Goal: Ask a question

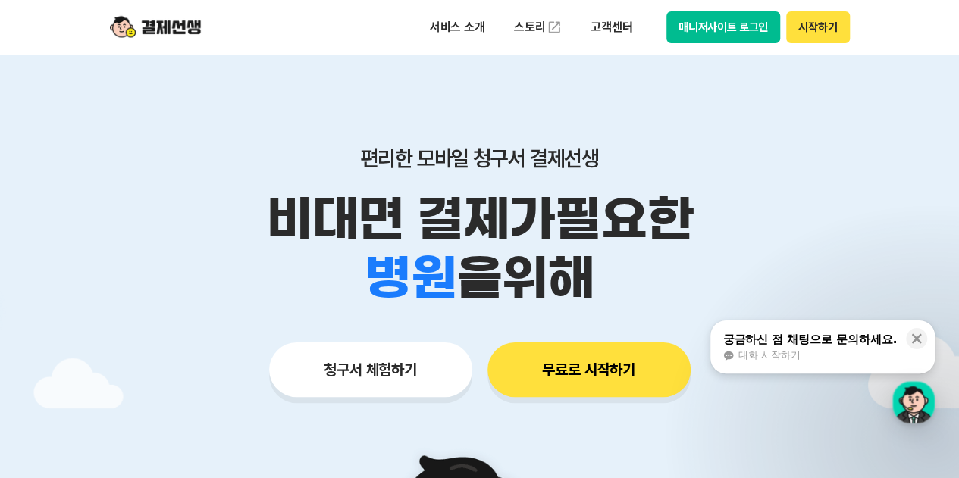
click at [866, 365] on button "궁금하신 점 채팅으로 문의하세요. 대화 시작하기" at bounding box center [823, 347] width 224 height 53
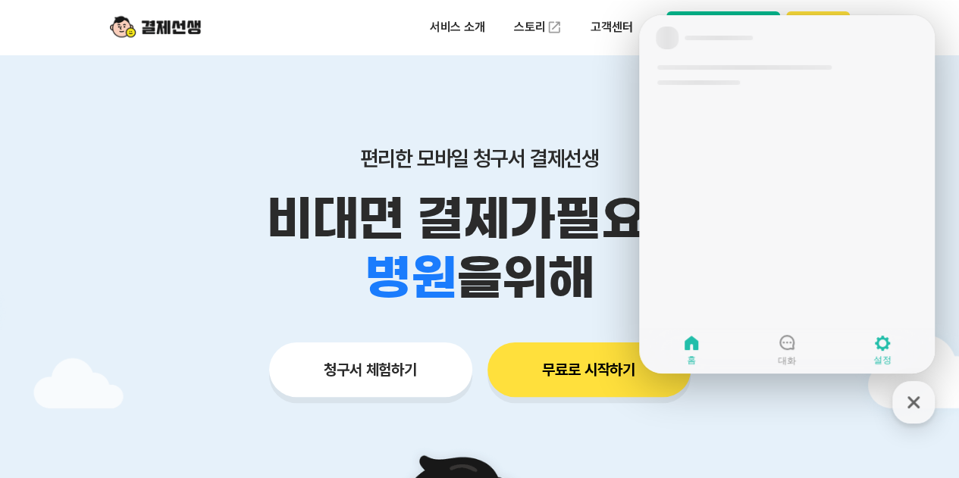
click at [858, 348] on link "설정" at bounding box center [883, 350] width 96 height 38
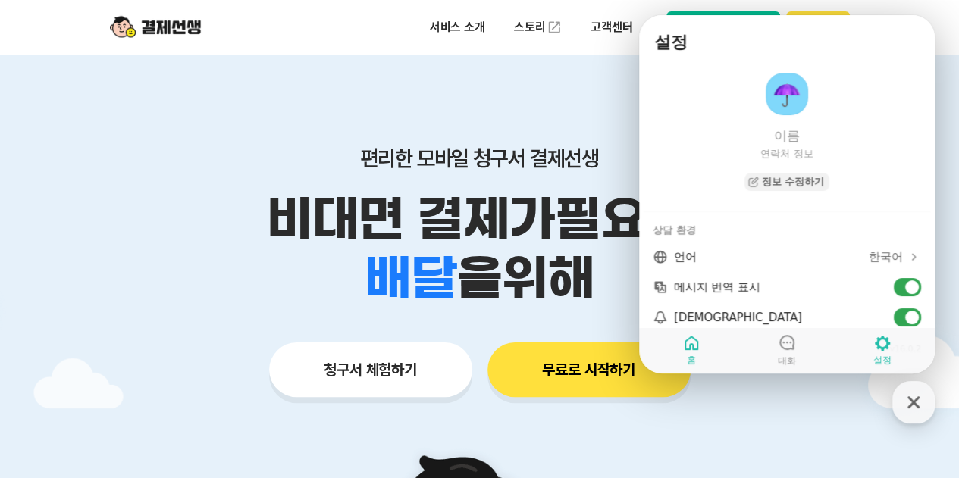
click at [694, 342] on icon at bounding box center [691, 343] width 18 height 18
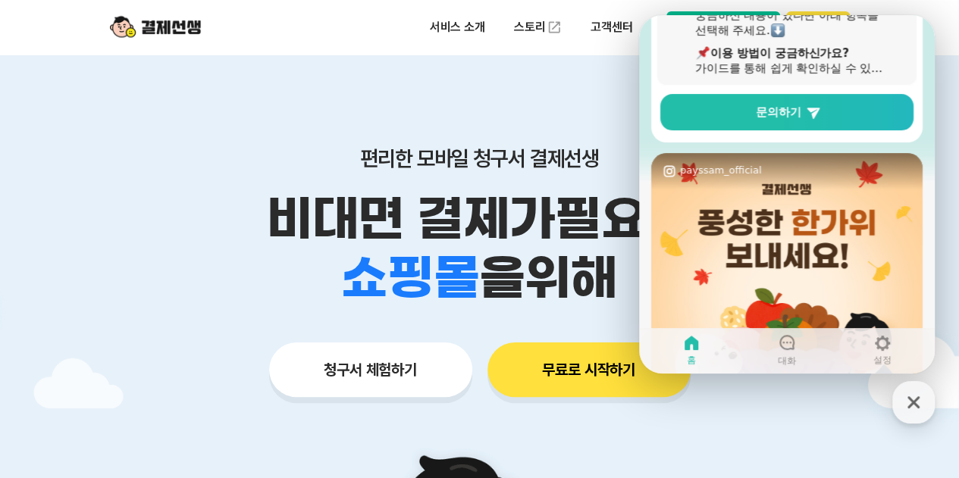
scroll to position [76, 0]
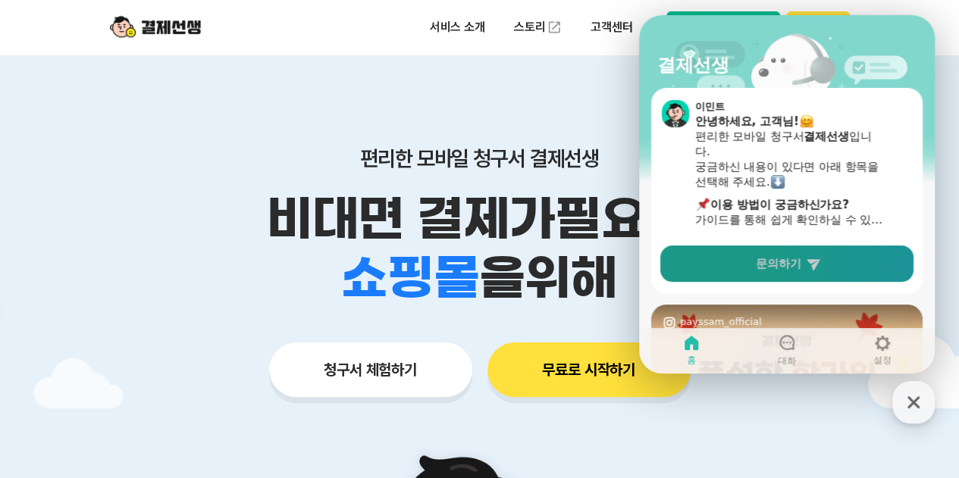
click at [816, 251] on link "문의하기" at bounding box center [786, 264] width 253 height 36
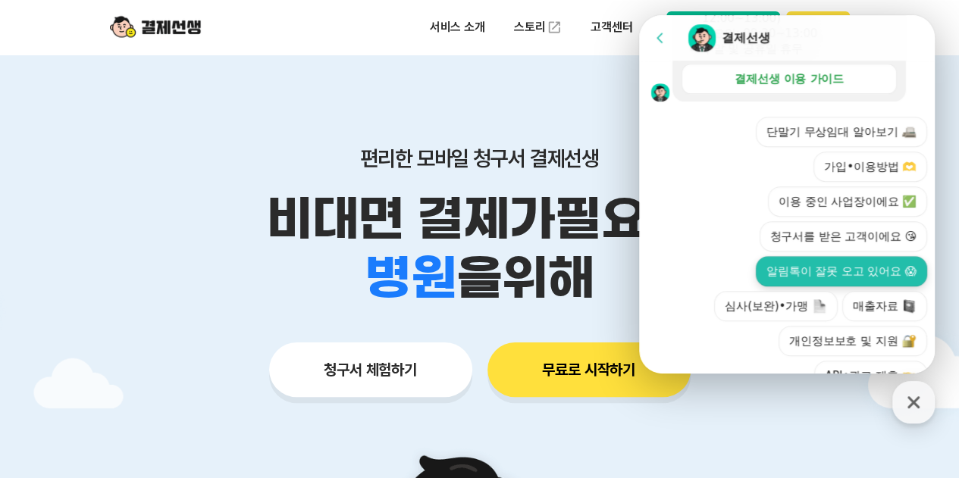
scroll to position [606, 0]
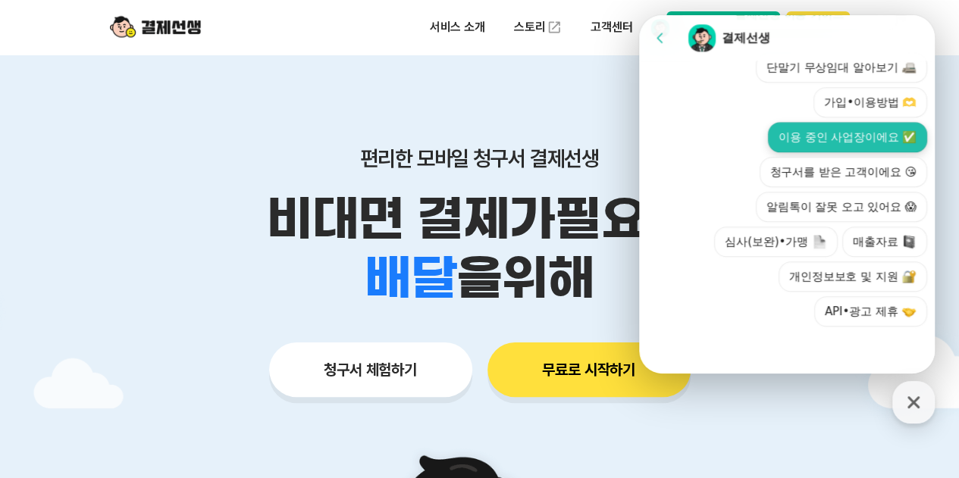
click at [836, 149] on button "이용 중인 사업장이에요 ✅" at bounding box center [847, 137] width 159 height 30
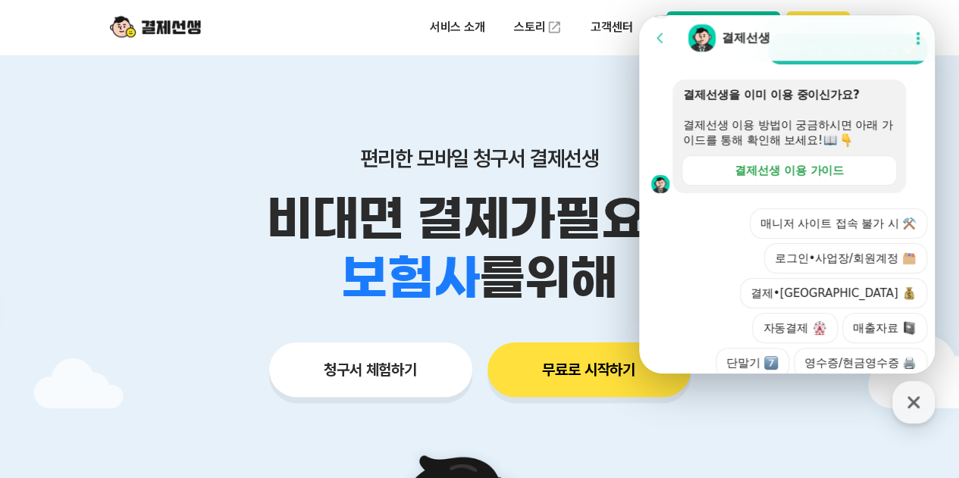
scroll to position [711, 0]
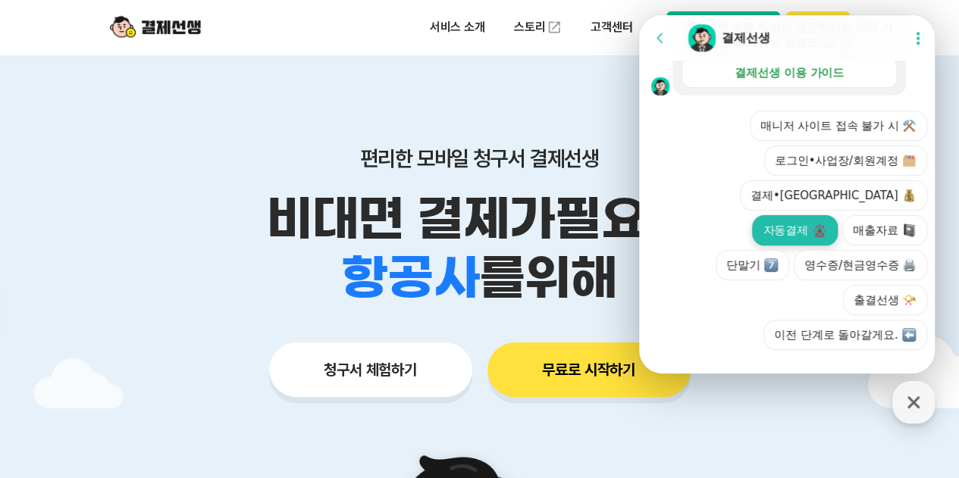
click at [837, 215] on button "자동결제" at bounding box center [794, 230] width 85 height 30
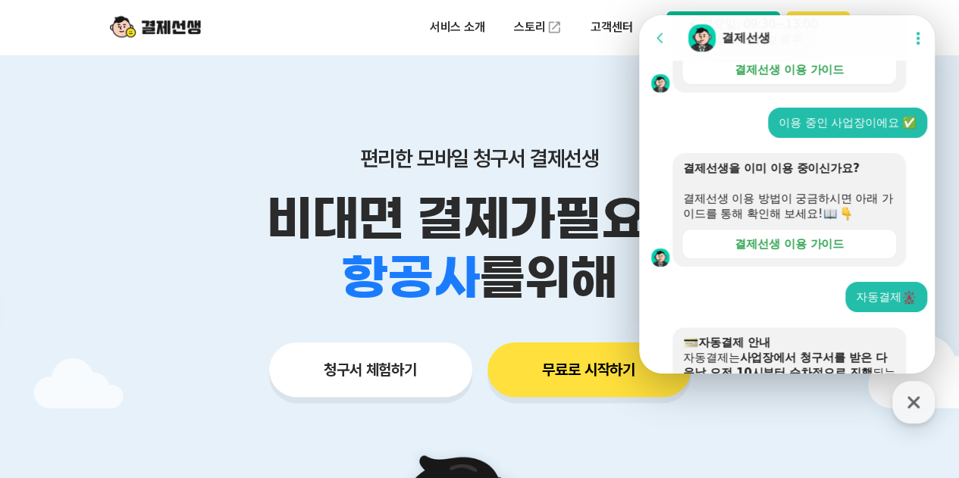
scroll to position [1197, 0]
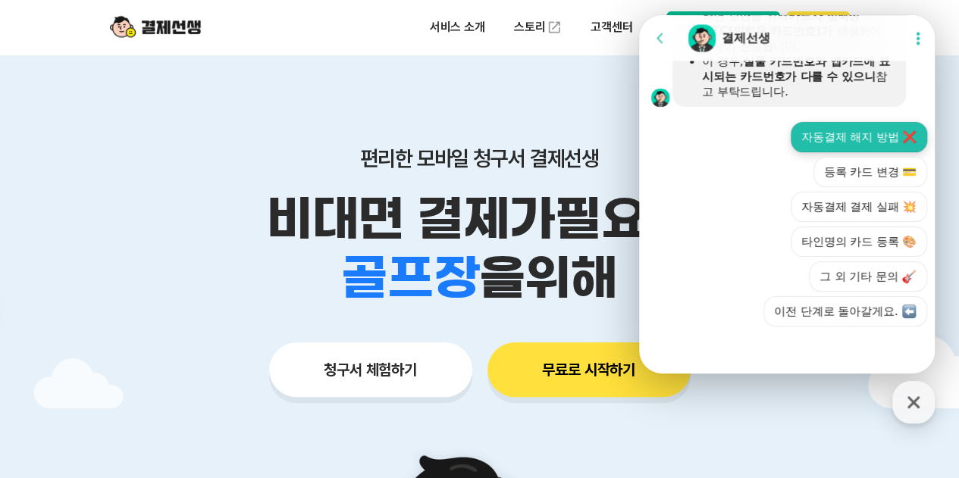
click at [856, 149] on button "자동결제 해지 방법 ❌" at bounding box center [859, 137] width 136 height 30
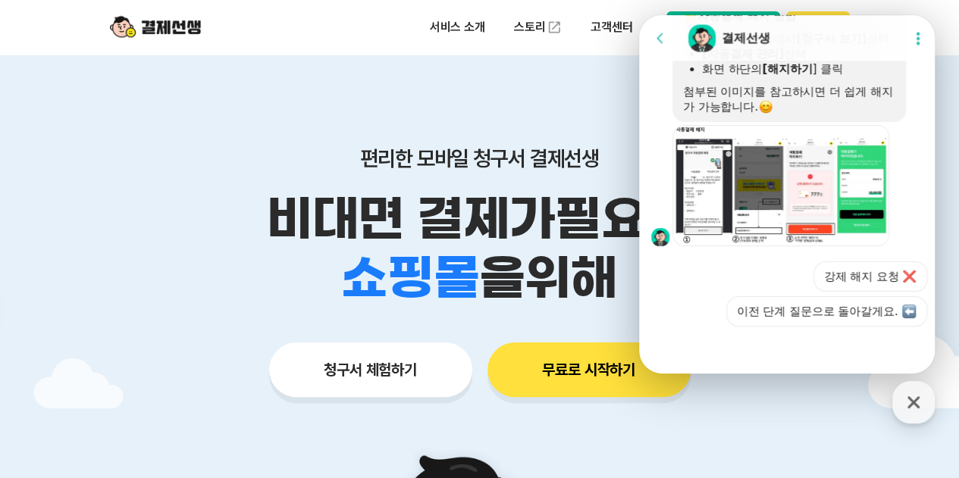
scroll to position [1381, 0]
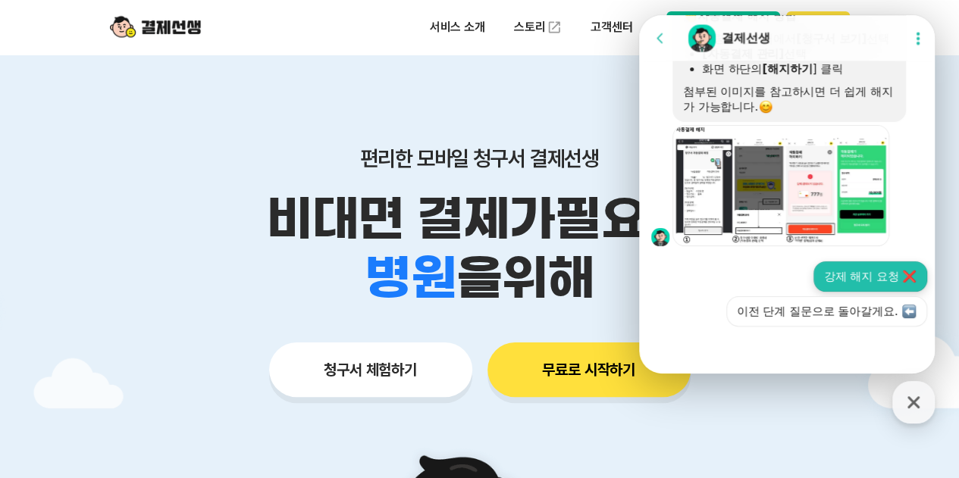
click at [855, 275] on button "강제 해지 요청 ❌" at bounding box center [871, 277] width 114 height 30
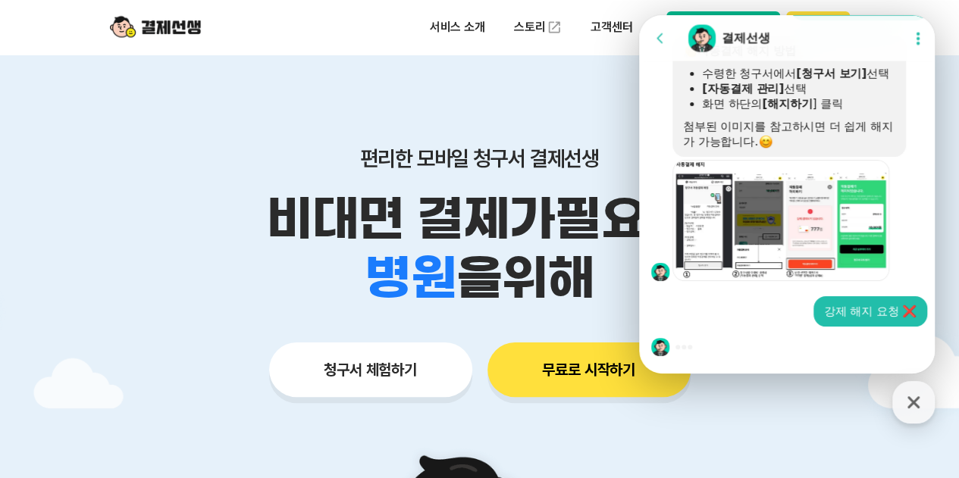
scroll to position [1347, 0]
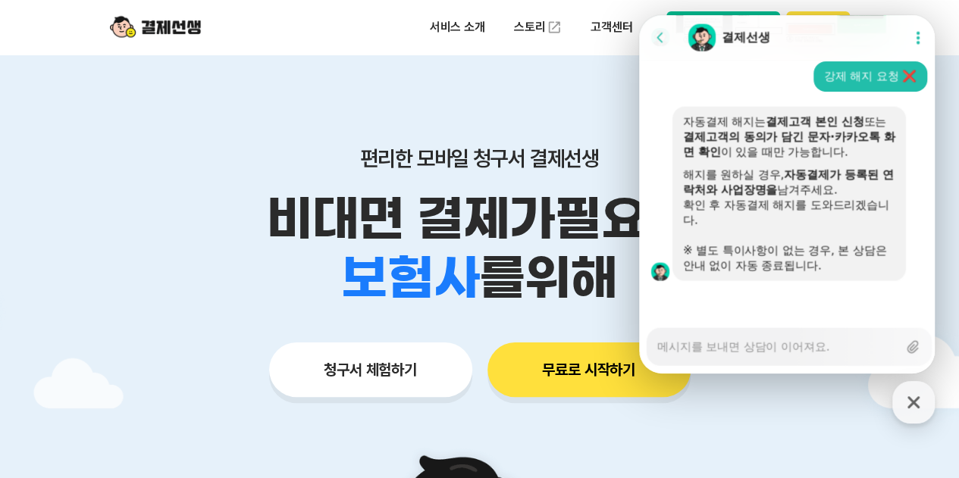
type textarea "x"
type textarea "01030403110"
type textarea "x"
type textarea "01030403110"
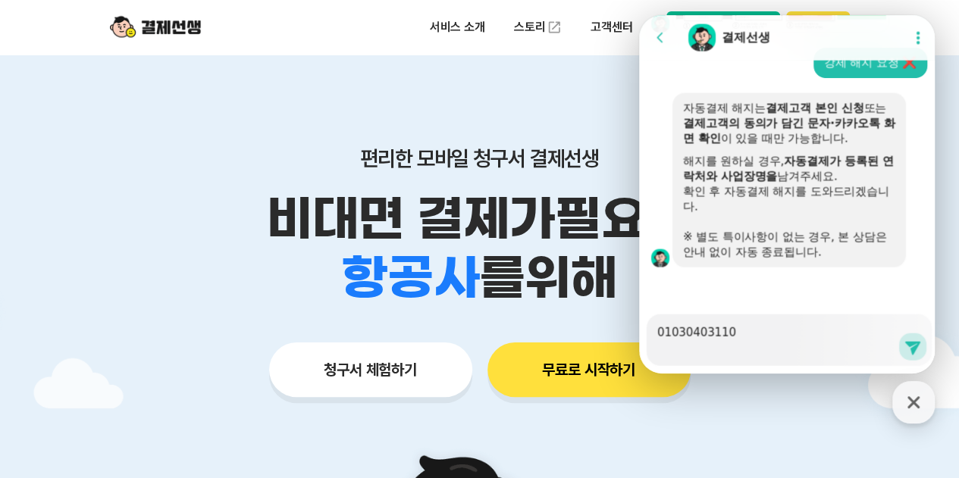
type textarea "x"
type textarea "01030403110 끼"
type textarea "x"
type textarea "01030403110 낀"
type textarea "x"
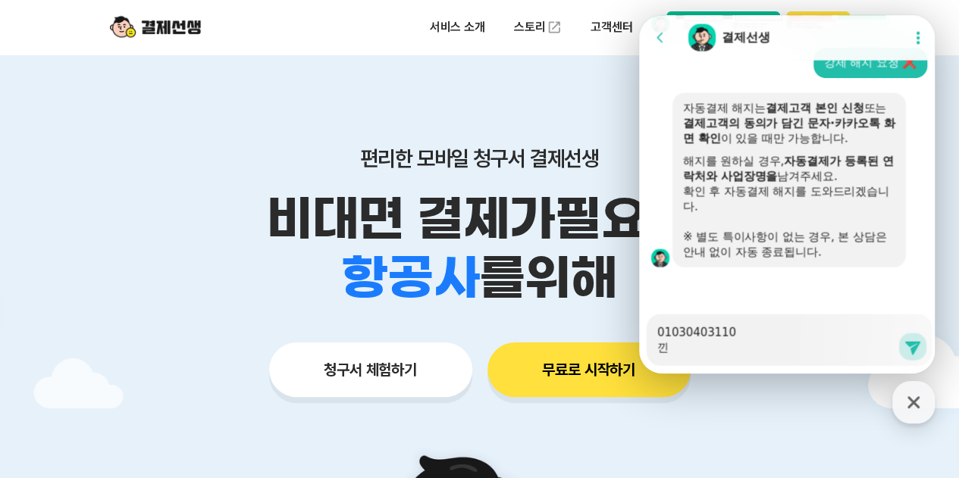
type textarea "01030403110 끼니"
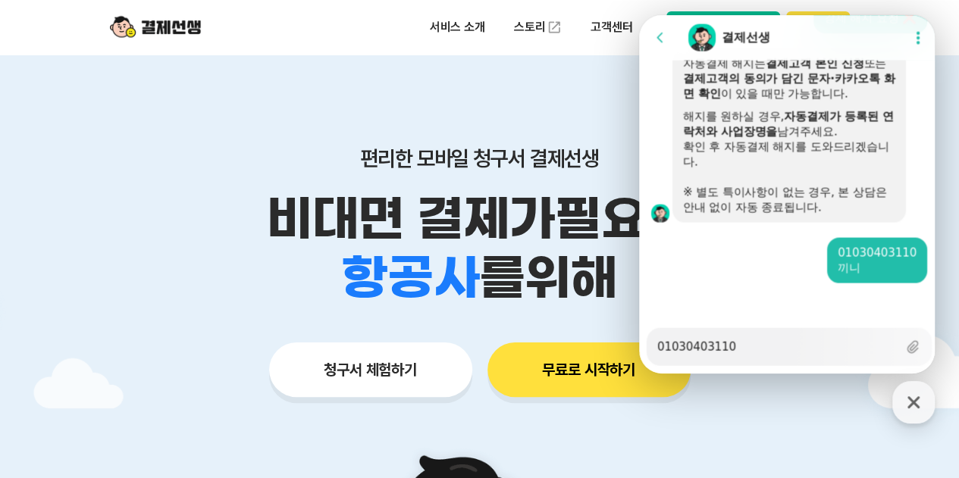
type textarea "x"
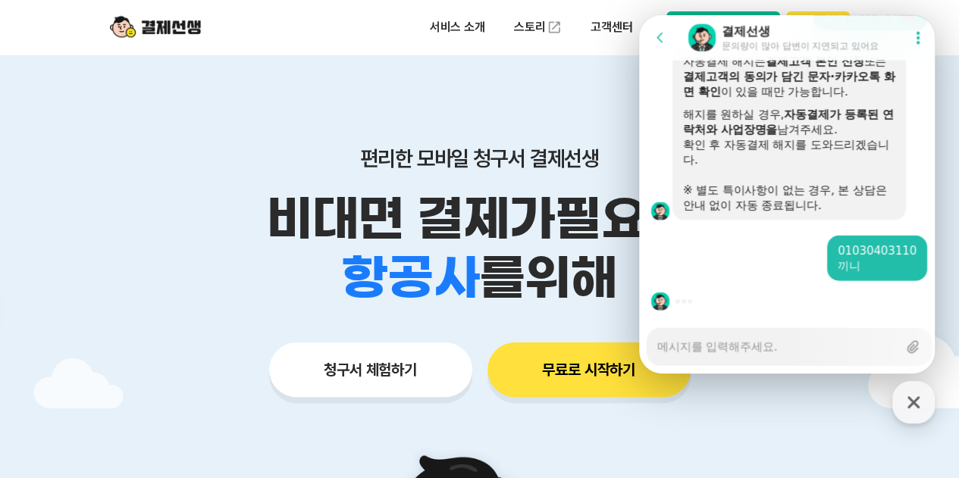
type textarea "x"
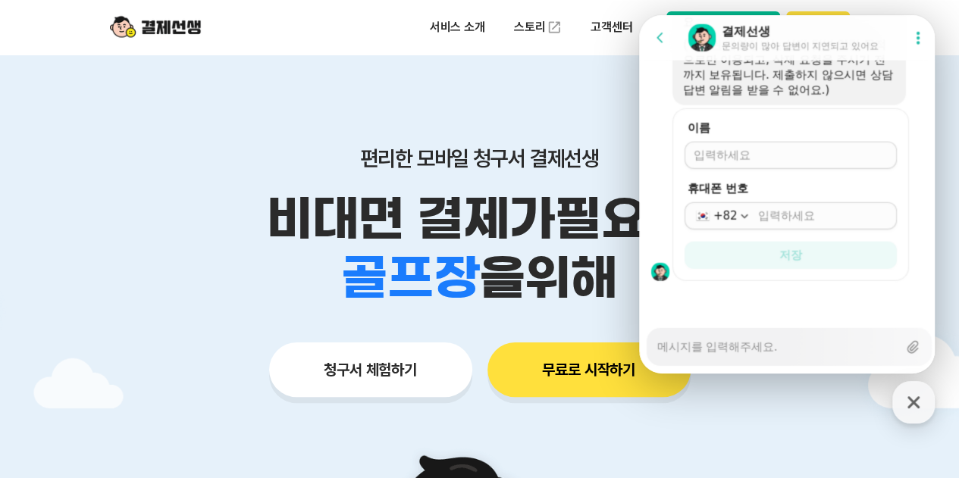
scroll to position [1978, 0]
click at [776, 169] on div at bounding box center [791, 155] width 212 height 27
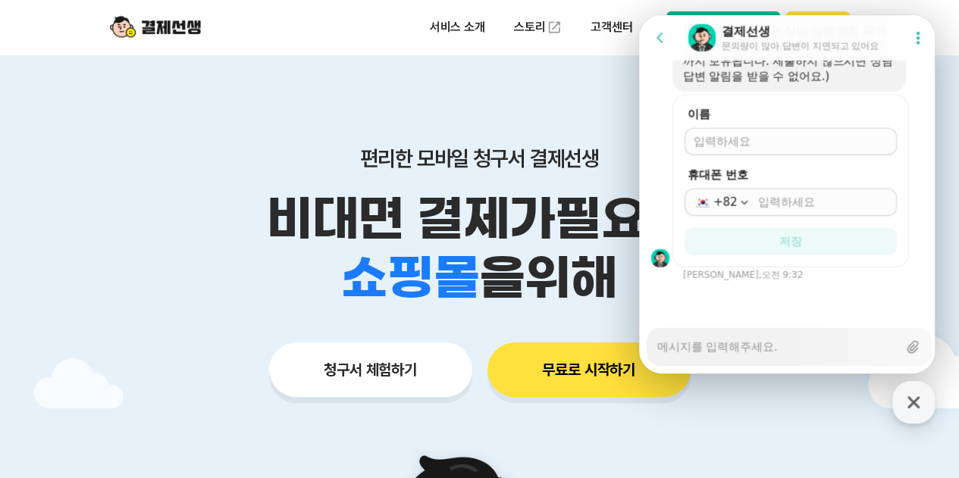
click at [776, 166] on form "이름 휴대폰 번호 +82 저장" at bounding box center [791, 181] width 237 height 173
click at [779, 149] on input "이름" at bounding box center [791, 141] width 194 height 15
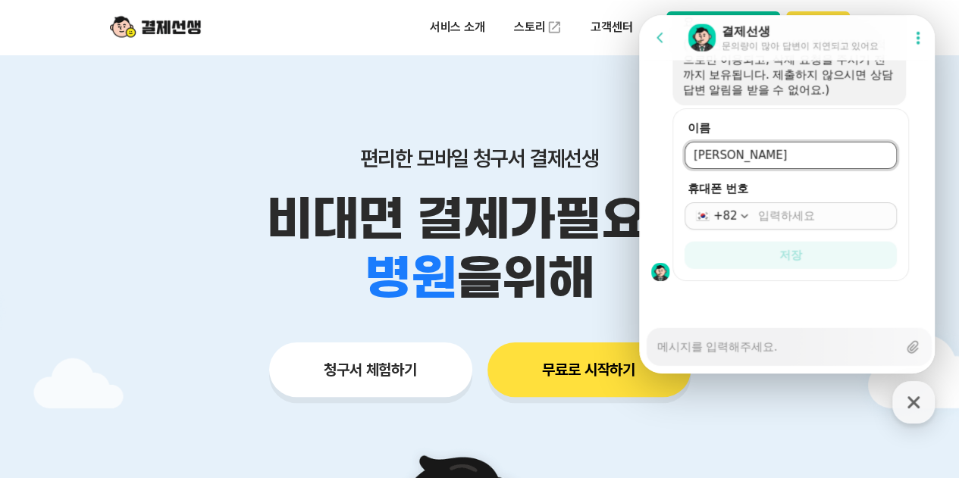
type input "[PERSON_NAME]"
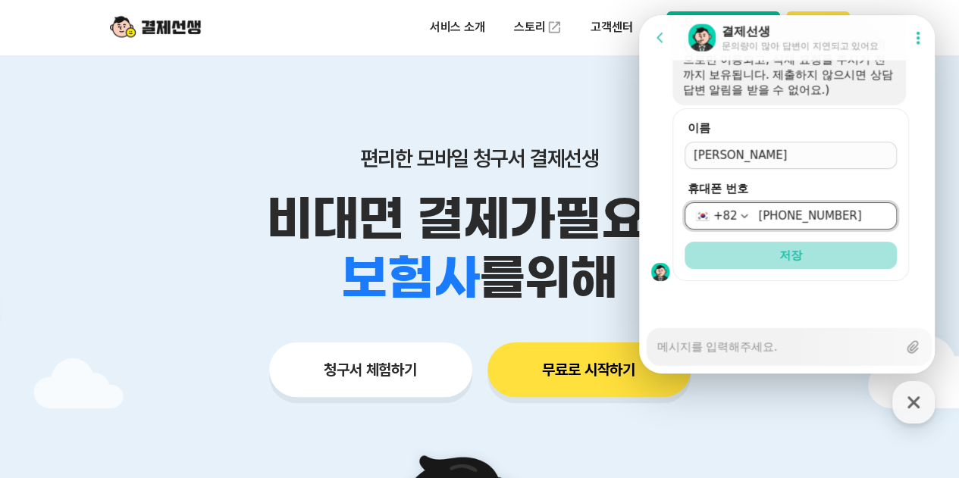
type input "[PHONE_NUMBER]"
click at [811, 246] on button "저장" at bounding box center [791, 255] width 212 height 27
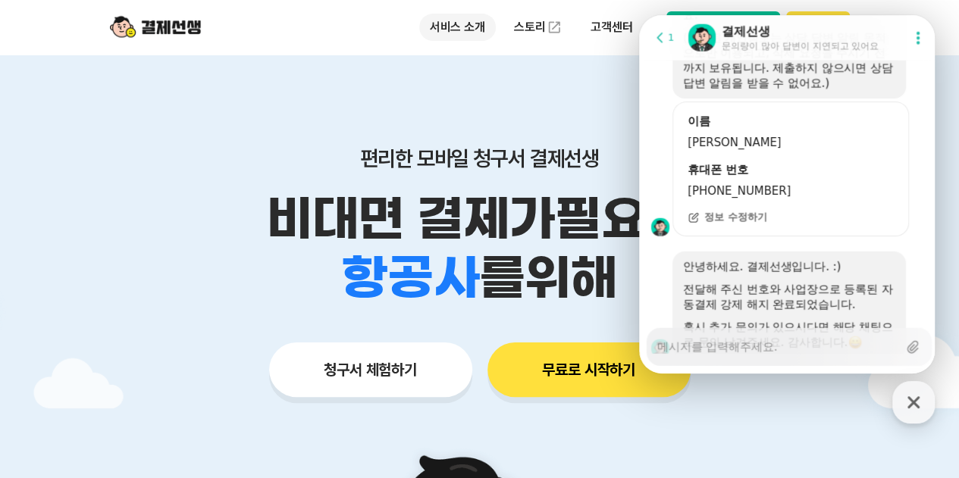
scroll to position [2061, 0]
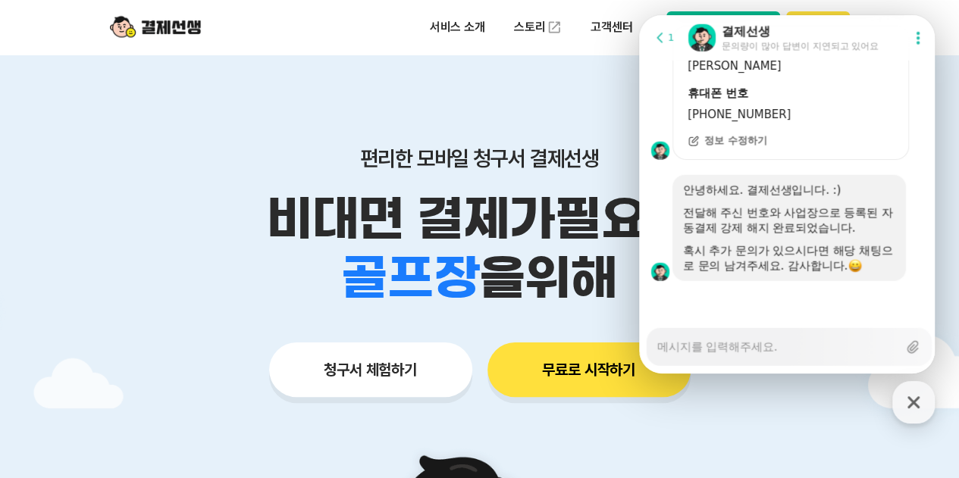
click at [805, 347] on textarea "Messenger Input Textarea" at bounding box center [777, 342] width 240 height 26
type textarea "x"
type textarea "ㅇ"
type textarea "x"
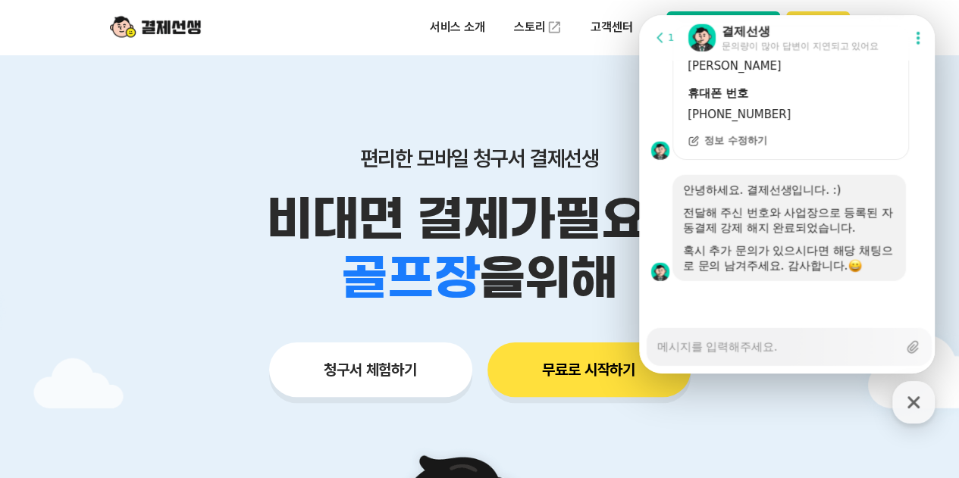
type textarea "ㅎ"
type textarea "x"
type textarea "호"
type textarea "x"
type textarea "혹"
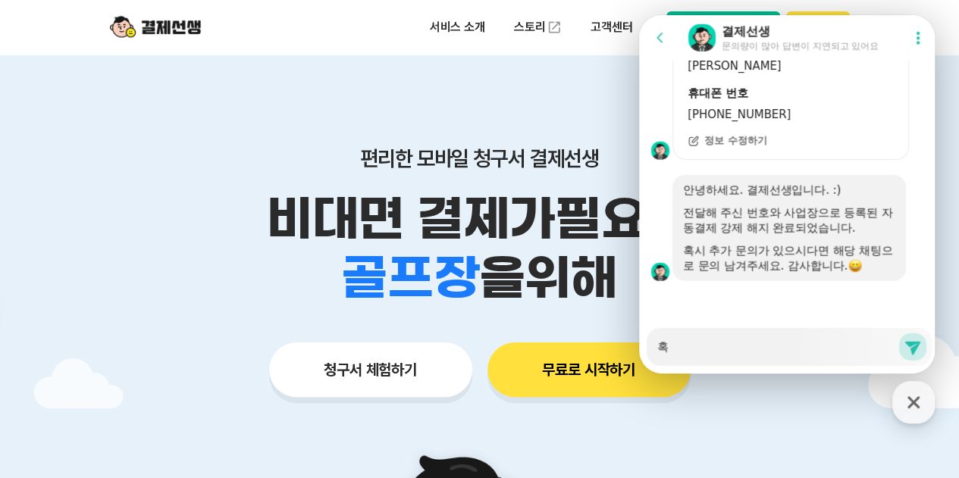
type textarea "x"
type textarea "혻"
type textarea "x"
type textarea "혹시"
type textarea "x"
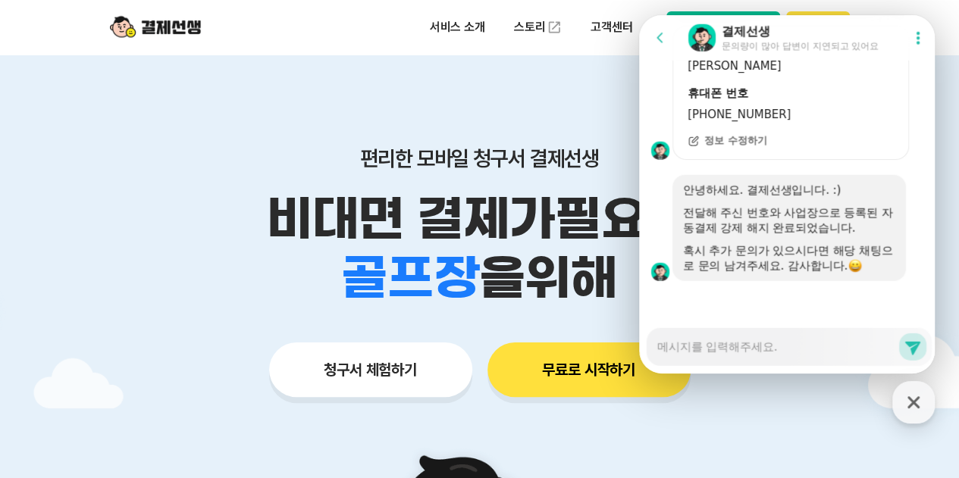
scroll to position [2107, 0]
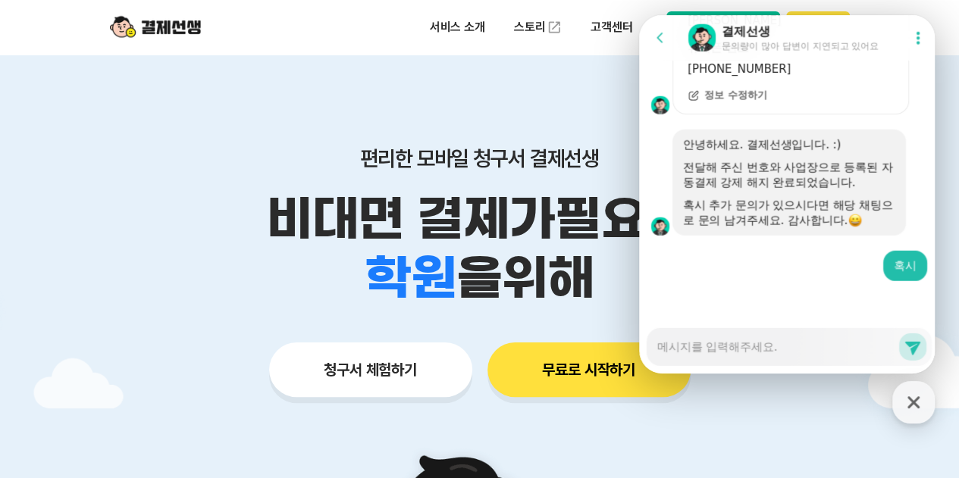
type textarea "x"
type textarea "자"
type textarea "x"
type textarea "잗"
type textarea "x"
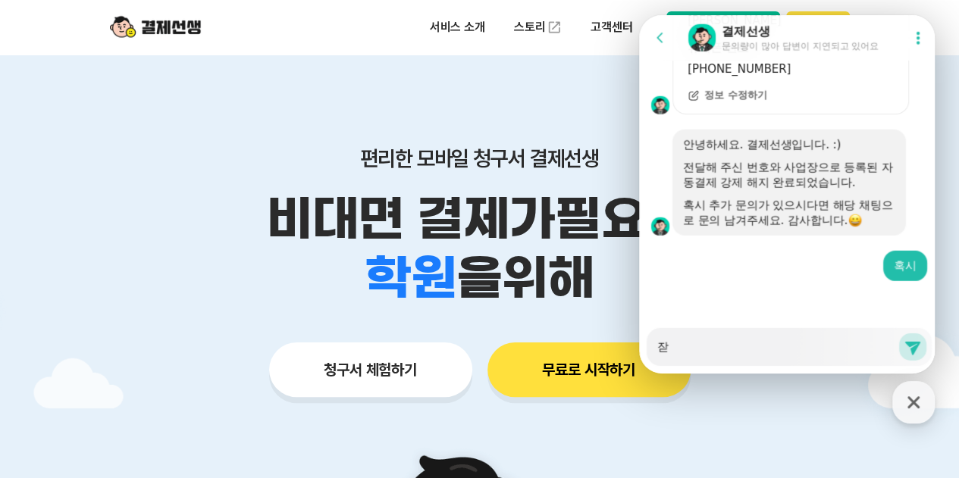
type textarea "자도"
type textarea "x"
type textarea "자독"
type textarea "x"
type textarea "자도"
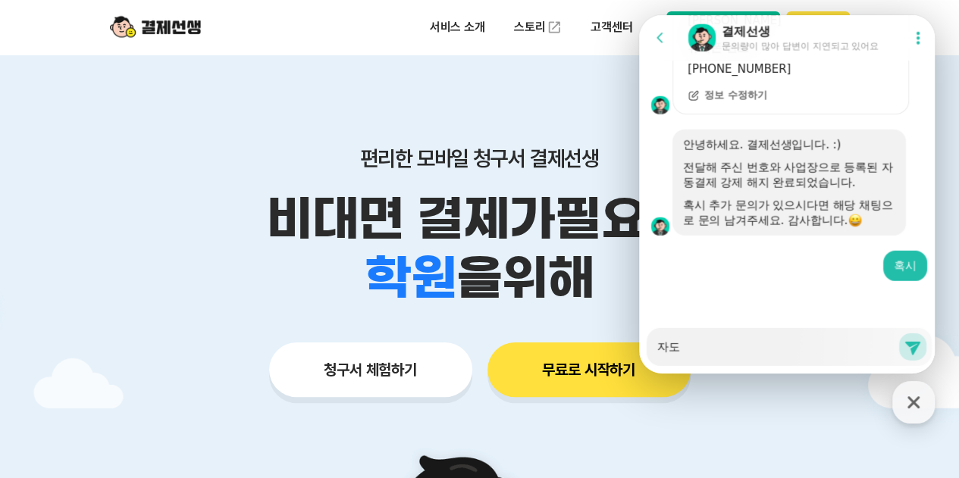
type textarea "x"
type textarea "자동ㄱ"
type textarea "x"
type textarea "자동겨"
type textarea "x"
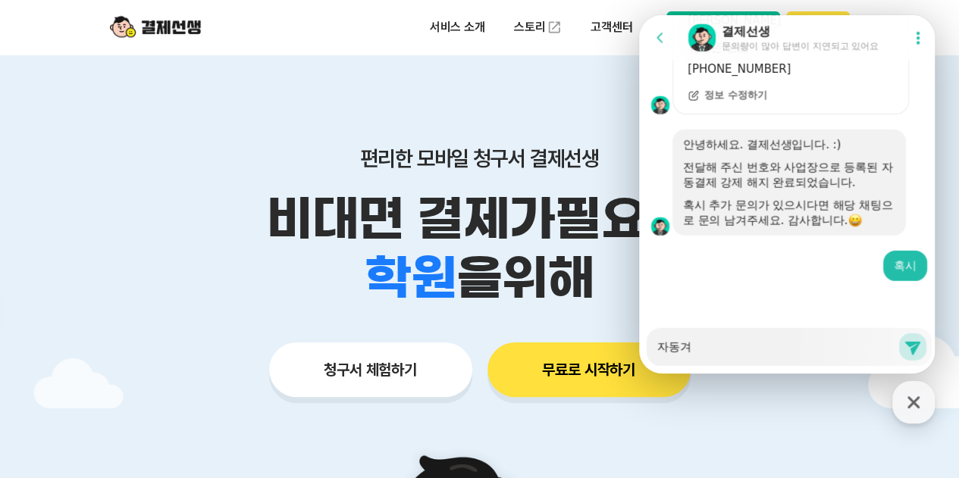
type textarea "자동결"
type textarea "x"
type textarea "자동결제"
type textarea "x"
type textarea "자동결제느"
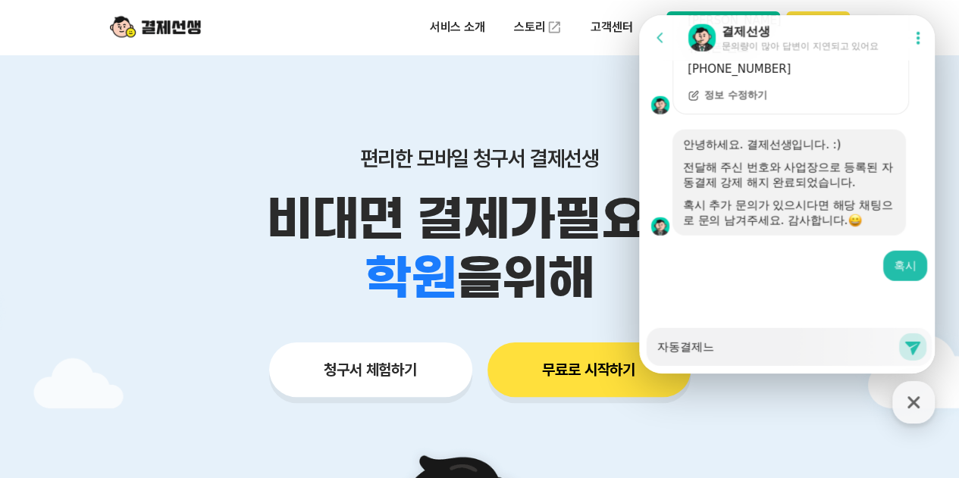
type textarea "x"
type textarea "자동결제는"
type textarea "x"
type textarea "자동결제는"
type textarea "x"
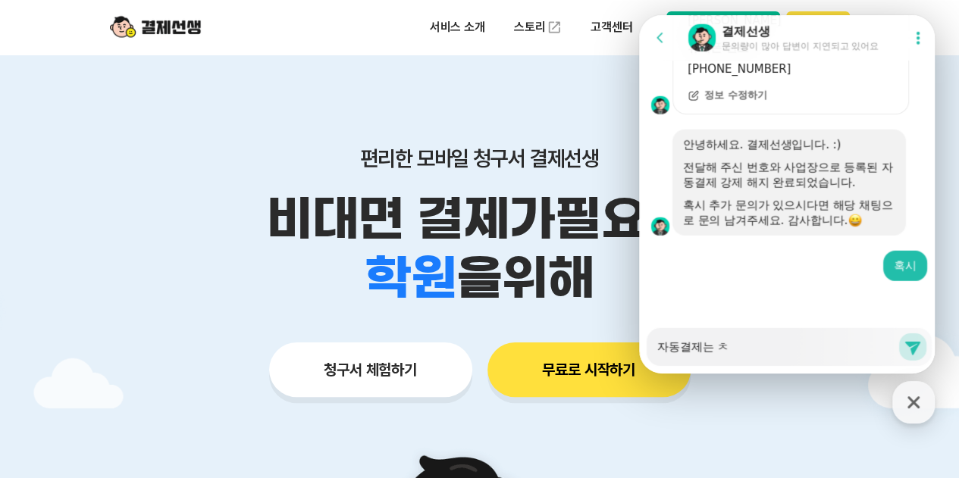
type textarea "자동결제는 체"
type textarea "x"
type textarea "자동결제는 쳌"
type textarea "x"
type textarea "자동결제는 체크"
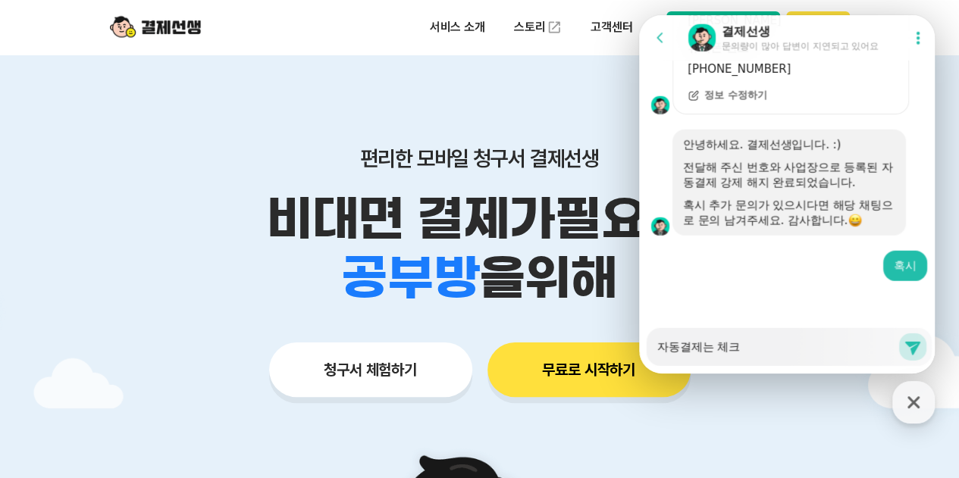
type textarea "x"
type textarea "자동결제는 체킄"
type textarea "x"
type textarea "자동결제는 체크카"
type textarea "x"
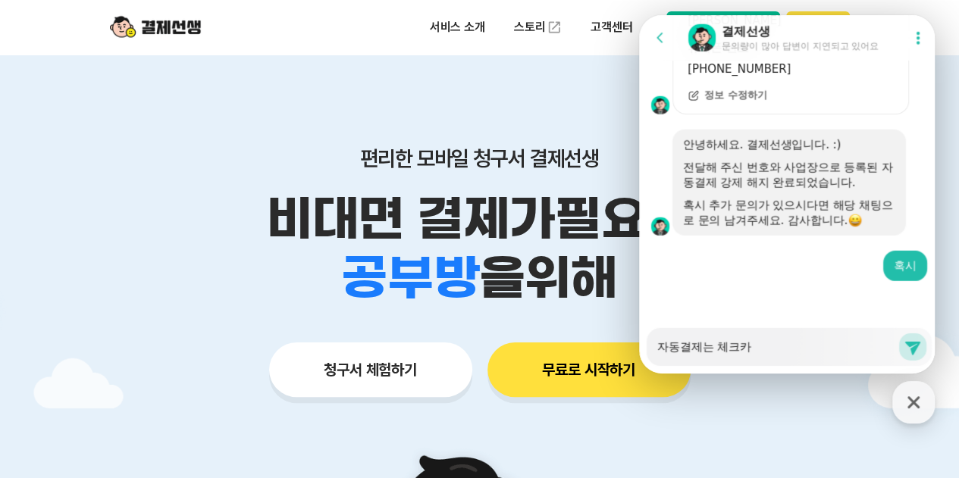
type textarea "자동결제는 체크칻"
type textarea "x"
type textarea "자동결제는 체크카드"
type textarea "x"
type textarea "자동결제는 체크카드로"
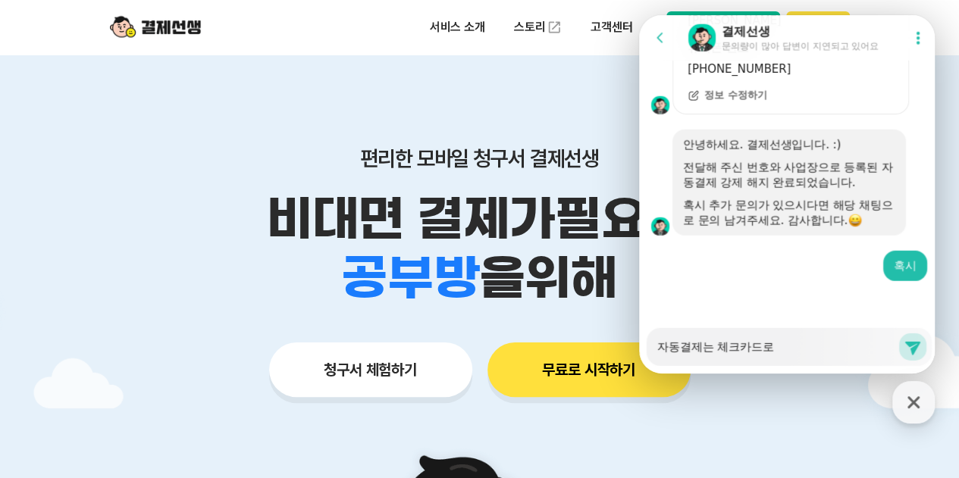
type textarea "x"
type textarea "자동결제는 체크카드로 ㄱ"
type textarea "x"
type textarea "자동결제는 체크카드로 겨"
type textarea "x"
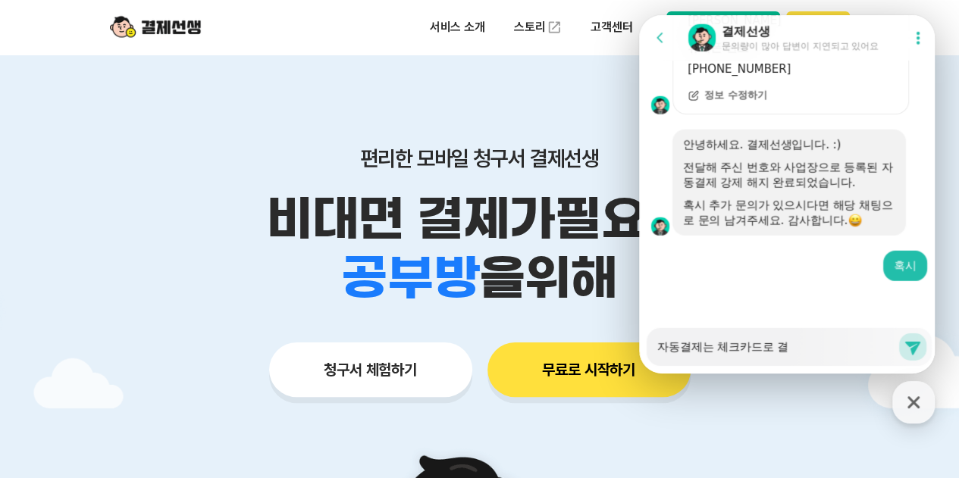
type textarea "자동결제는 체크카드로 결ㅈ"
type textarea "x"
type textarea "자동결제는 체크카드로 결제"
type textarea "x"
type textarea "자동결제는 체크카드로 결젝"
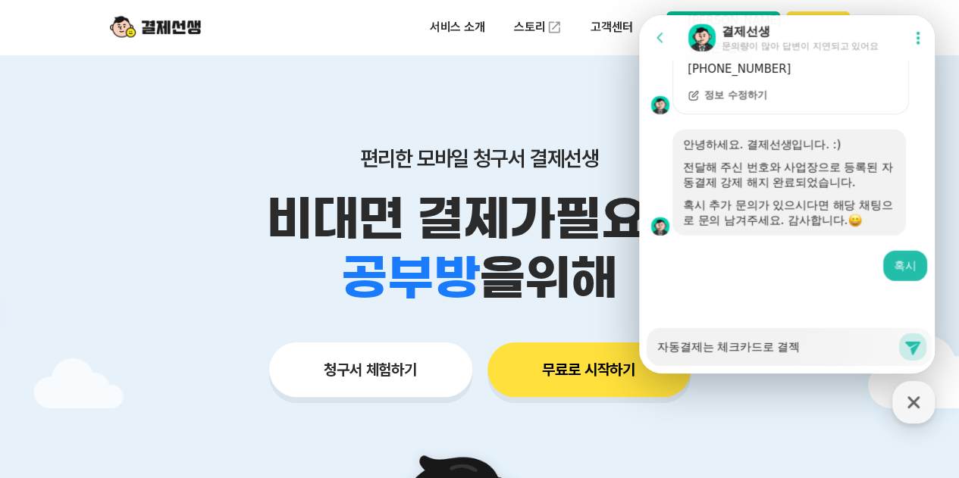
type textarea "x"
type textarea "자동결제는 체크카드로 결제가 ㅇ"
type textarea "x"
type textarea "자동결제는 체크카드로 결제가 아"
type textarea "x"
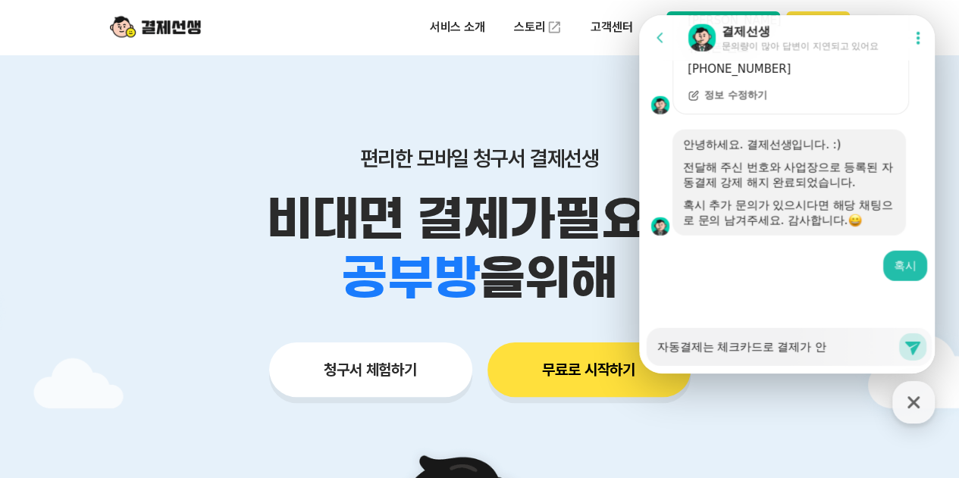
type textarea "자동결제는 체크카드로 결제가 안ㄷ"
type textarea "x"
type textarea "자동결제는 체크카드로 결제가 안도"
type textarea "x"
type textarea "자동결제는 체크카드로 결제가 안되"
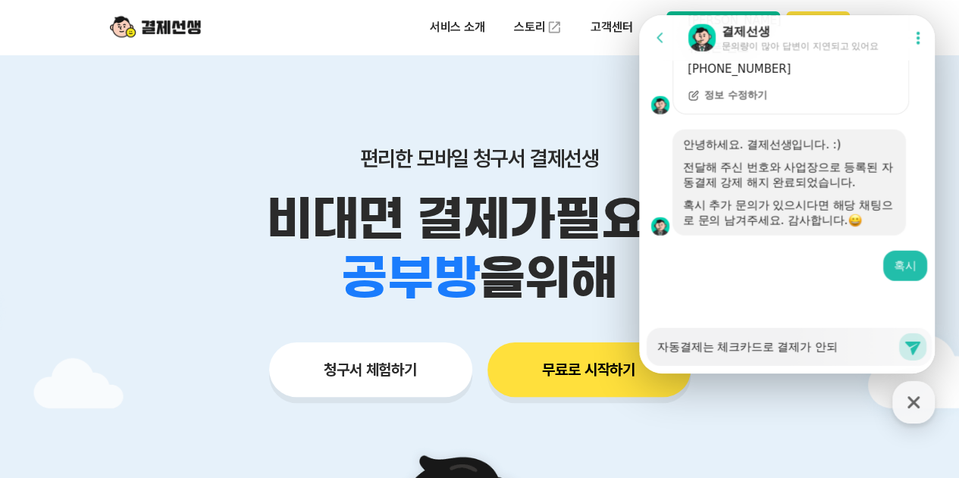
type textarea "x"
type textarea "자동결제는 체크카드로 결제가 안되나"
type textarea "x"
type textarea "자동결제는 체크카드로 결제가 안되나요"
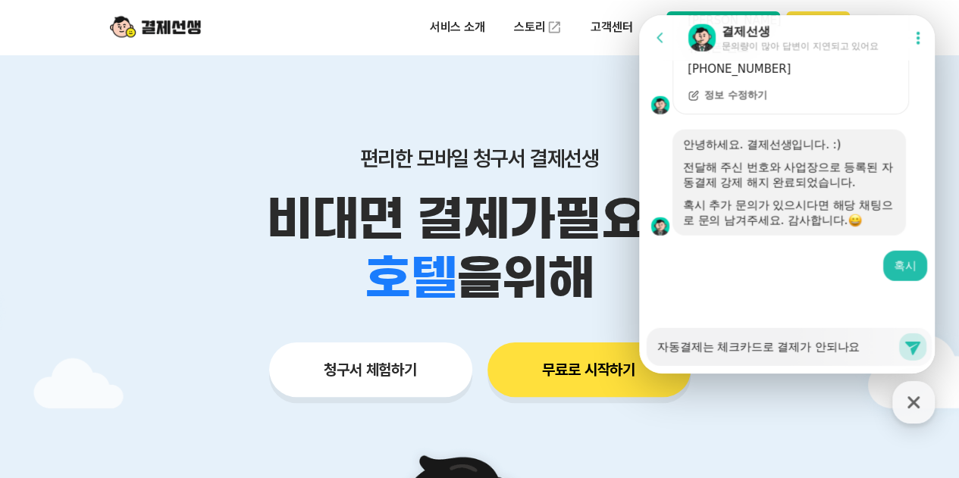
type textarea "x"
type textarea "자동결제는 체크카드로 결제가 안되나요?"
type textarea "x"
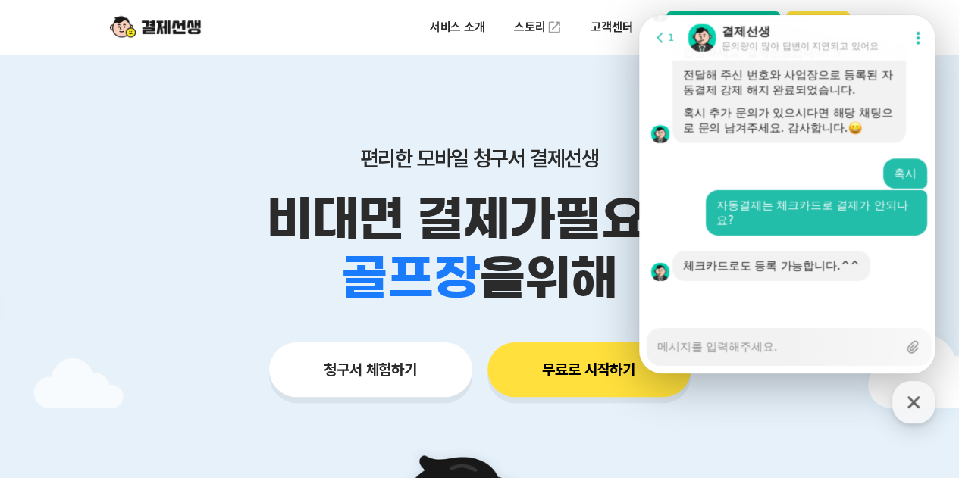
scroll to position [2199, 0]
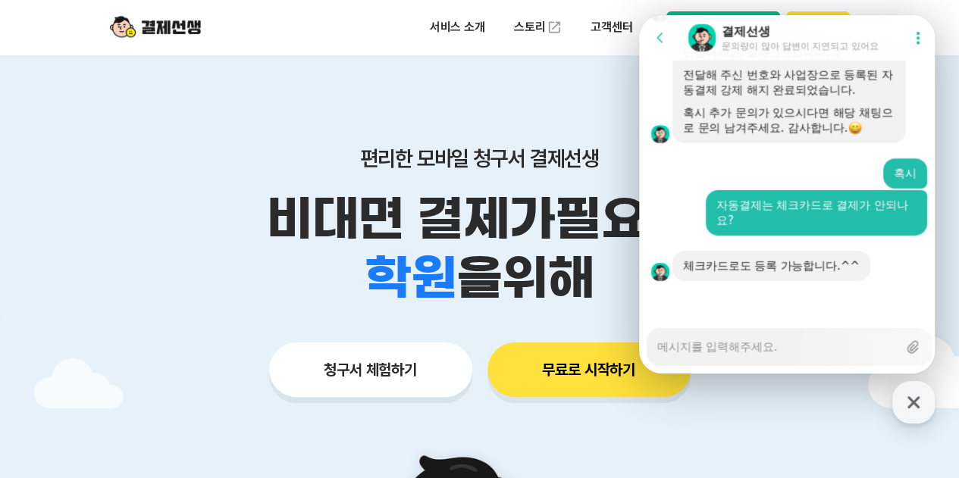
type textarea "x"
type textarea "d"
type textarea "x"
type textarea "dk"
type textarea "x"
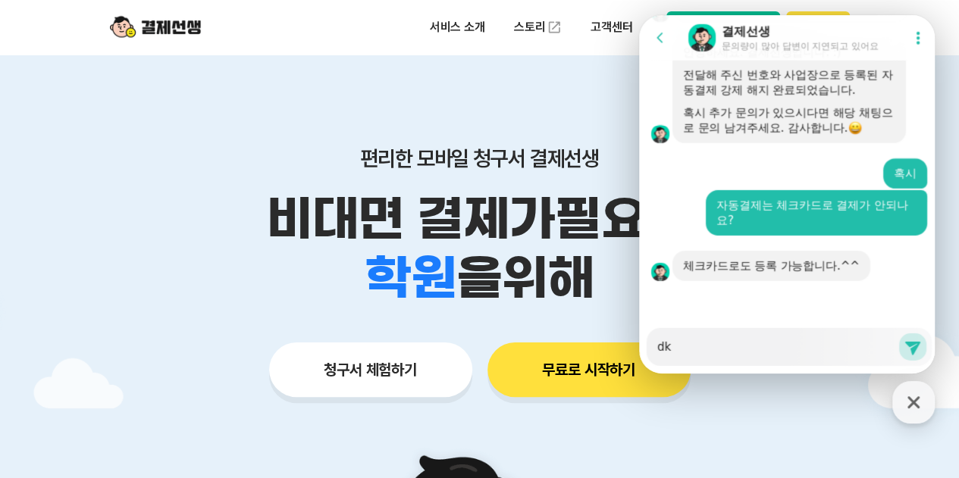
type textarea "dk"
type textarea "x"
type textarea "d"
type textarea "x"
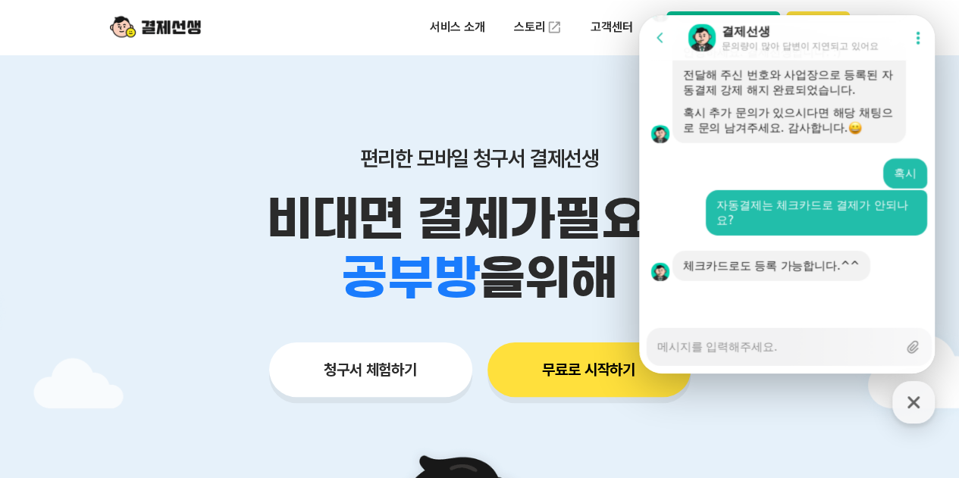
type textarea "x"
type textarea "아"
type textarea "x"
type textarea "아"
type textarea "x"
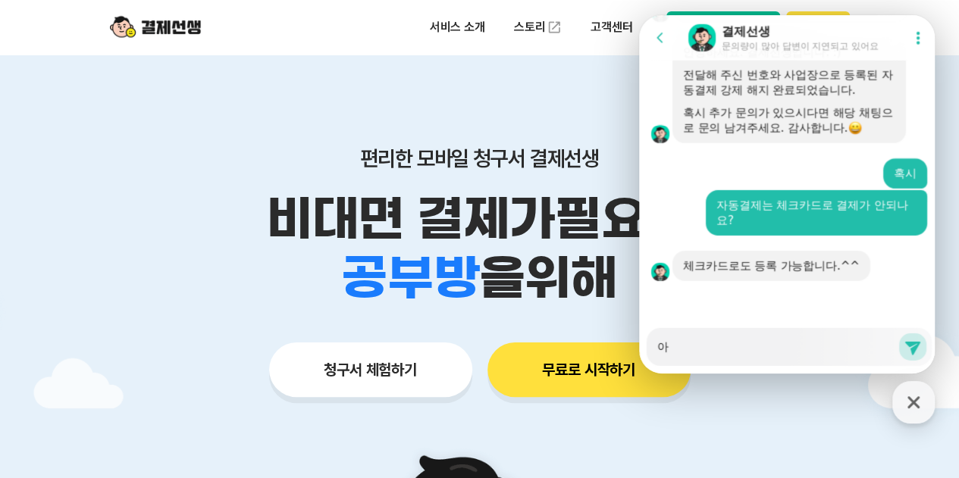
type textarea "아 ㄴ"
type textarea "x"
type textarea "아 네"
type textarea "x"
type textarea "아 네"
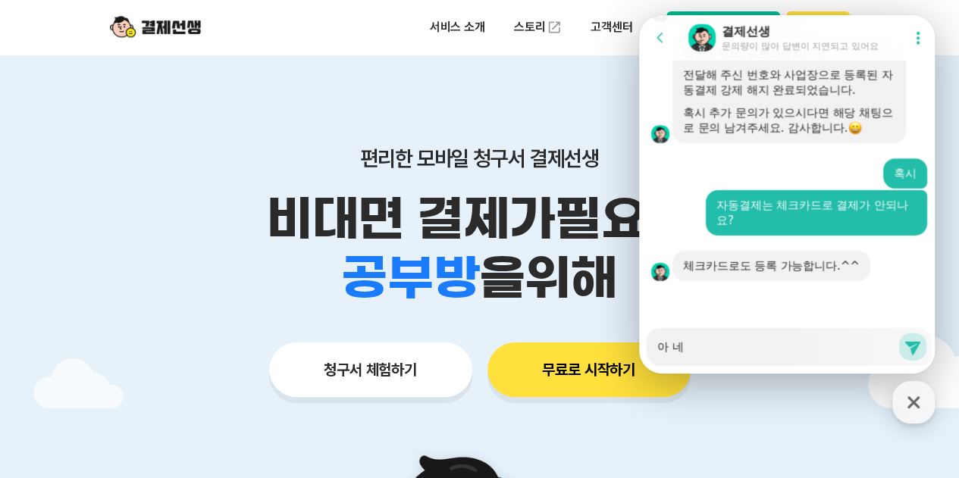
type textarea "x"
type textarea "아 네 ㅎ"
type textarea "x"
type textarea "아 네 호"
type textarea "x"
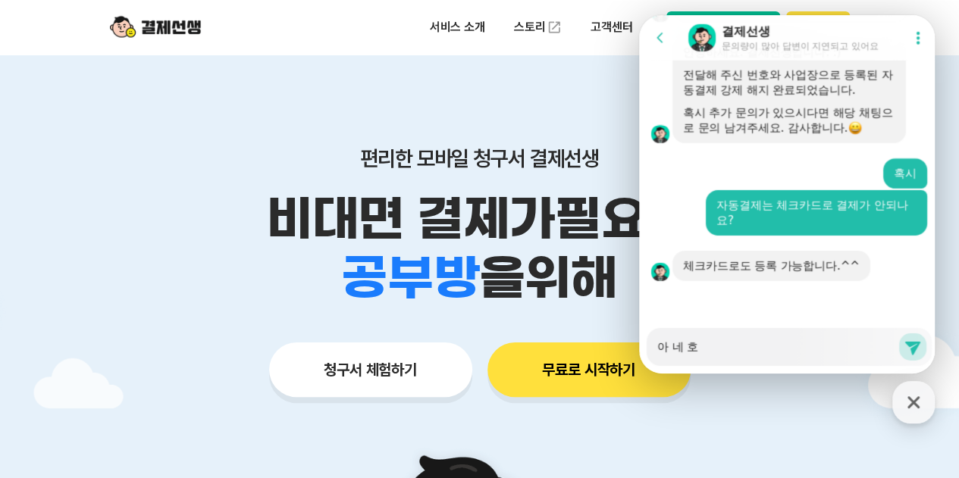
type textarea "아 네 화"
type textarea "x"
type textarea "아 네 확ㅇ"
type textarea "x"
type textarea "아 네 확인"
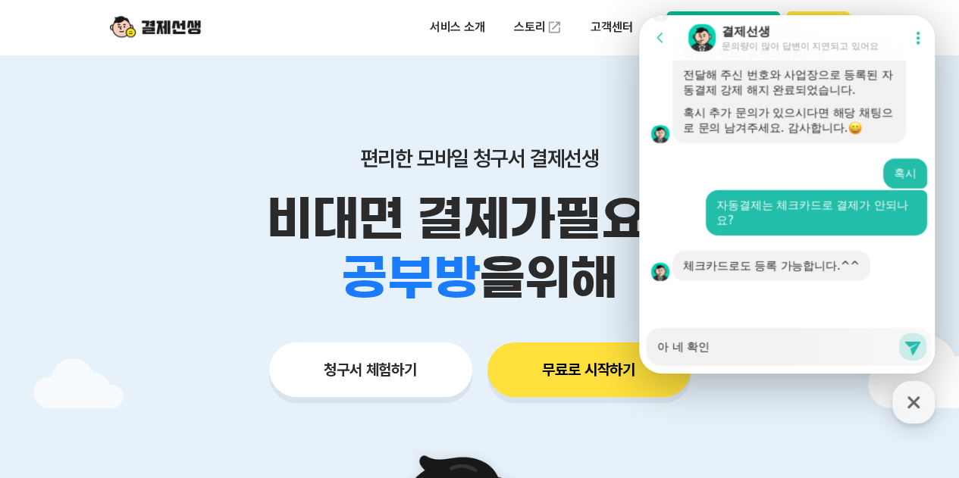
type textarea "x"
type textarea "아 네 확인ㄱ"
type textarea "x"
type textarea "아 네 확인가"
type textarea "x"
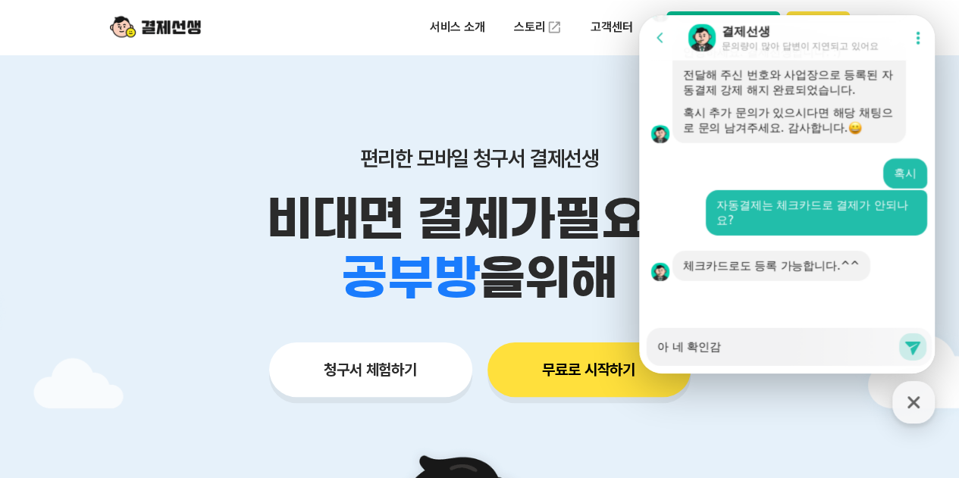
type textarea "아 네 확인감ㅅ"
type textarea "x"
type textarea "아 네 확인감사"
type textarea "x"
type textarea "아 네 확인감샇"
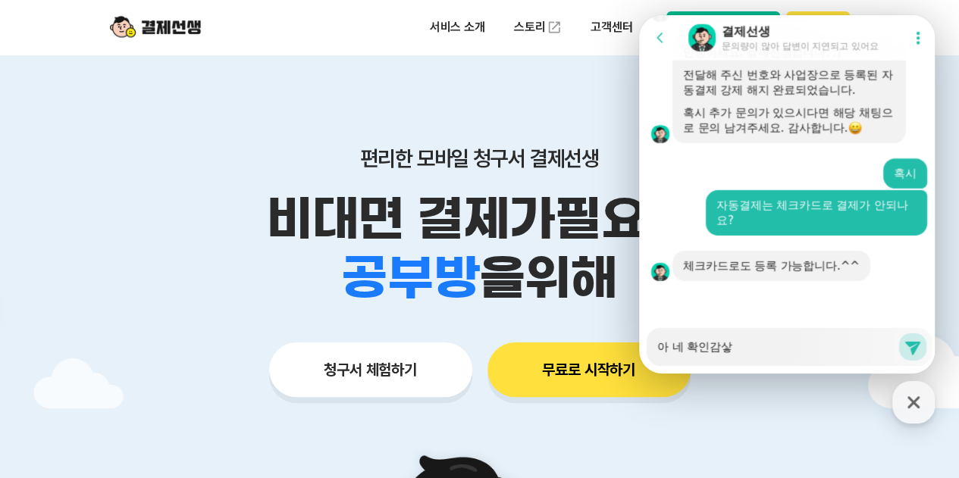
type textarea "x"
type textarea "아 네 확인감사하"
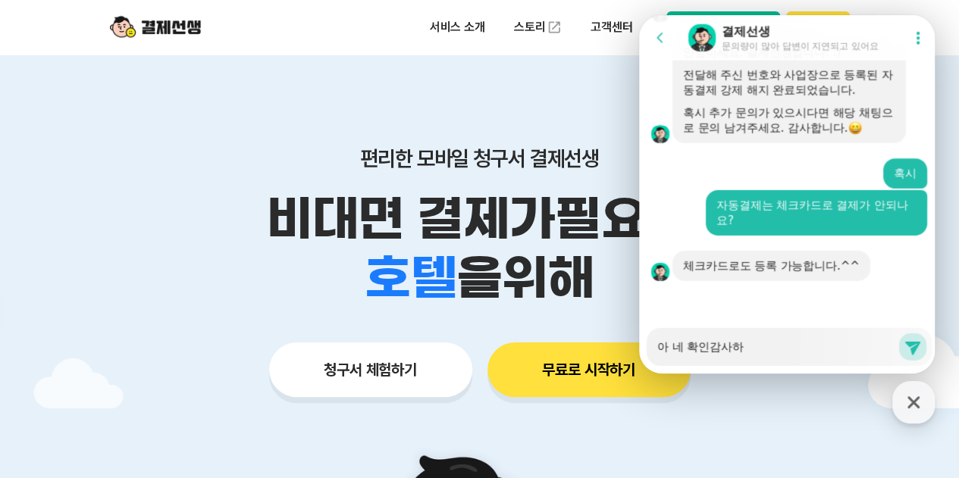
type textarea "x"
type textarea "아 네 확인감사합"
type textarea "x"
type textarea "아 네 확인감사합ㄴ"
type textarea "x"
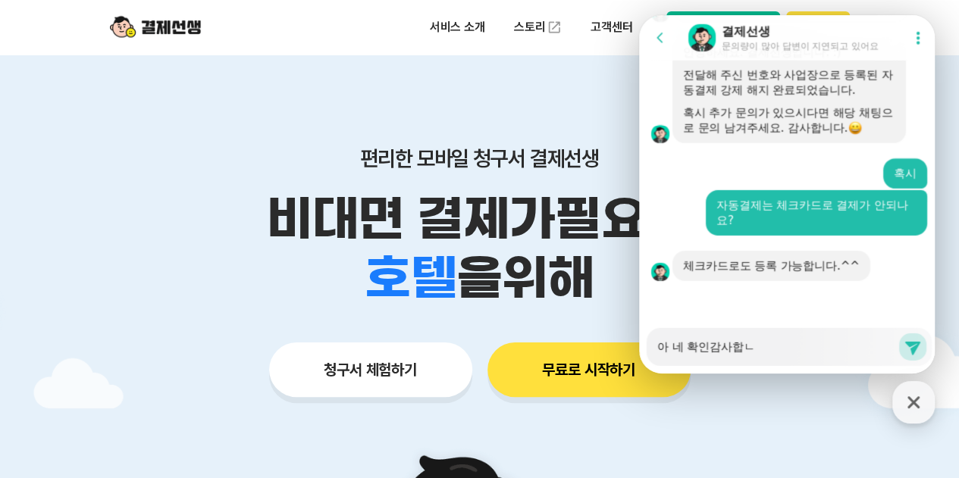
type textarea "아 네 확인감사합니"
type textarea "x"
type textarea "아 네 확인감사합닏"
type textarea "x"
type textarea "아 네 확인감사합니다"
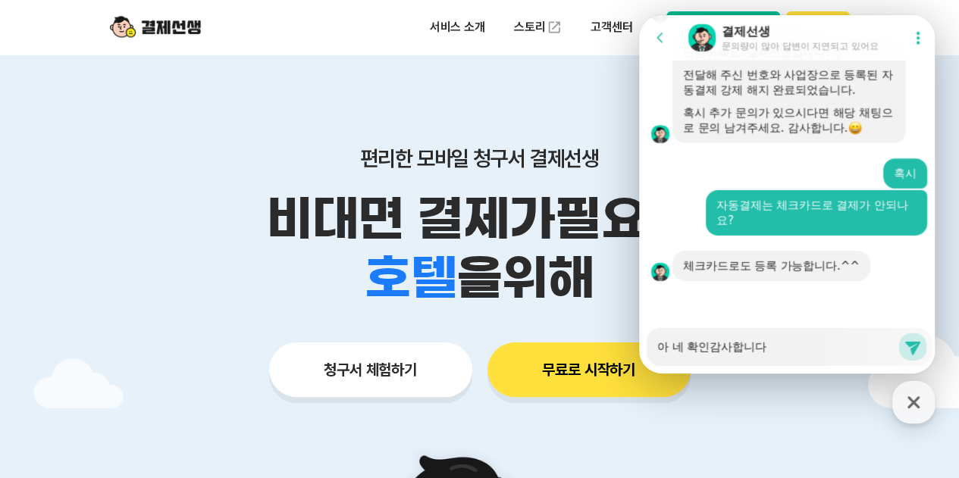
type textarea "x"
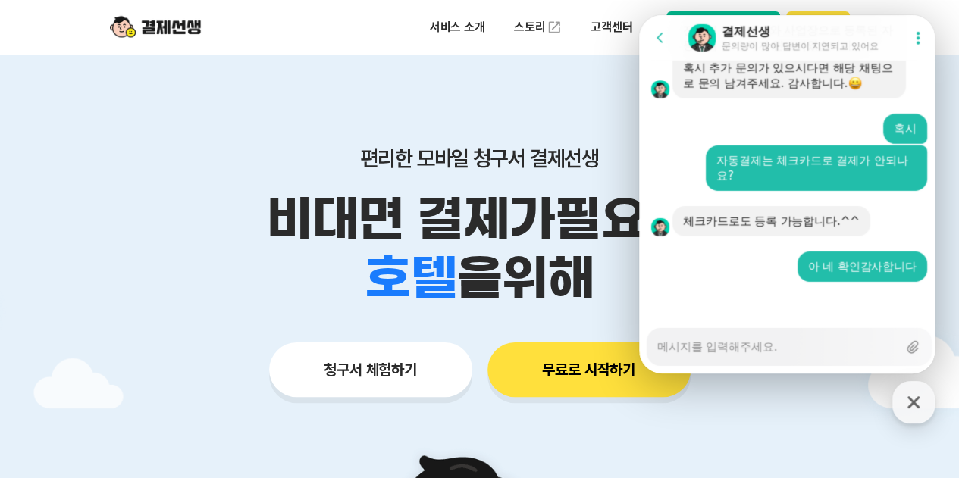
scroll to position [2245, 0]
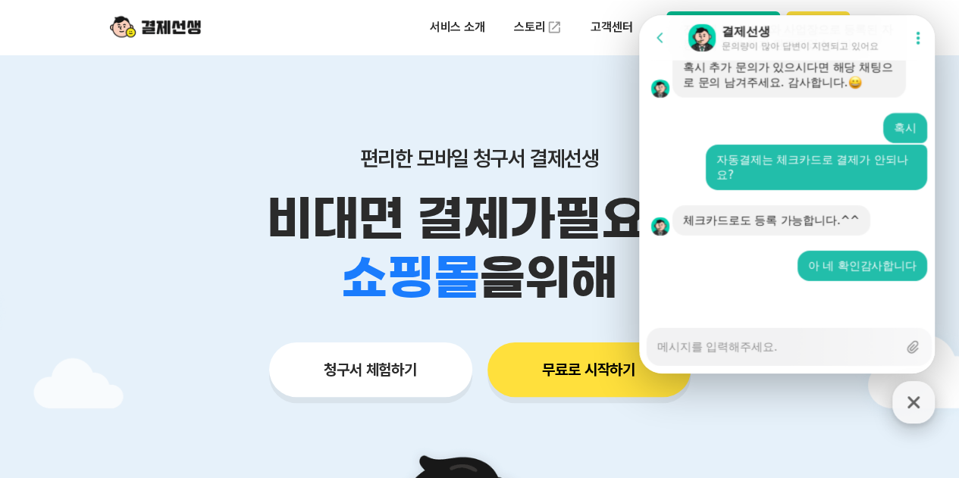
click at [910, 406] on icon "button" at bounding box center [914, 403] width 12 height 12
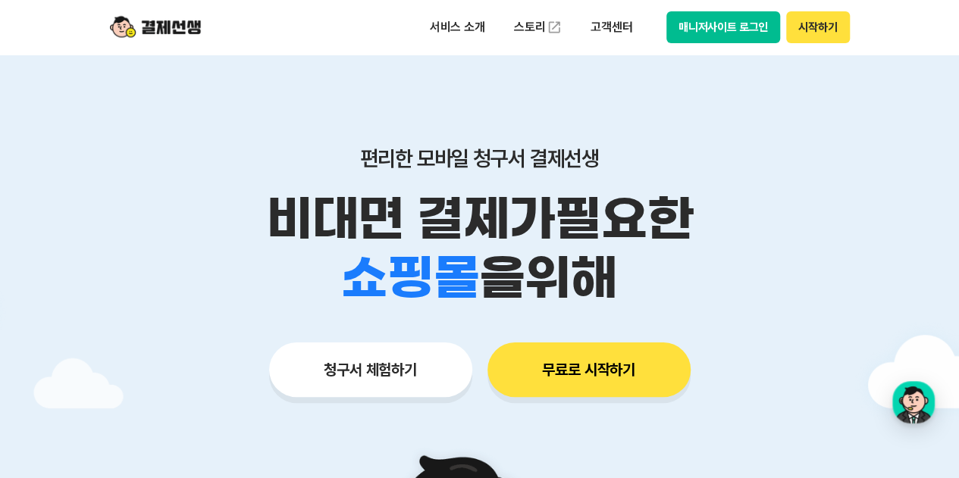
click at [734, 41] on button "매니저사이트 로그인" at bounding box center [724, 27] width 115 height 32
type textarea "x"
